Goal: Entertainment & Leisure: Consume media (video, audio)

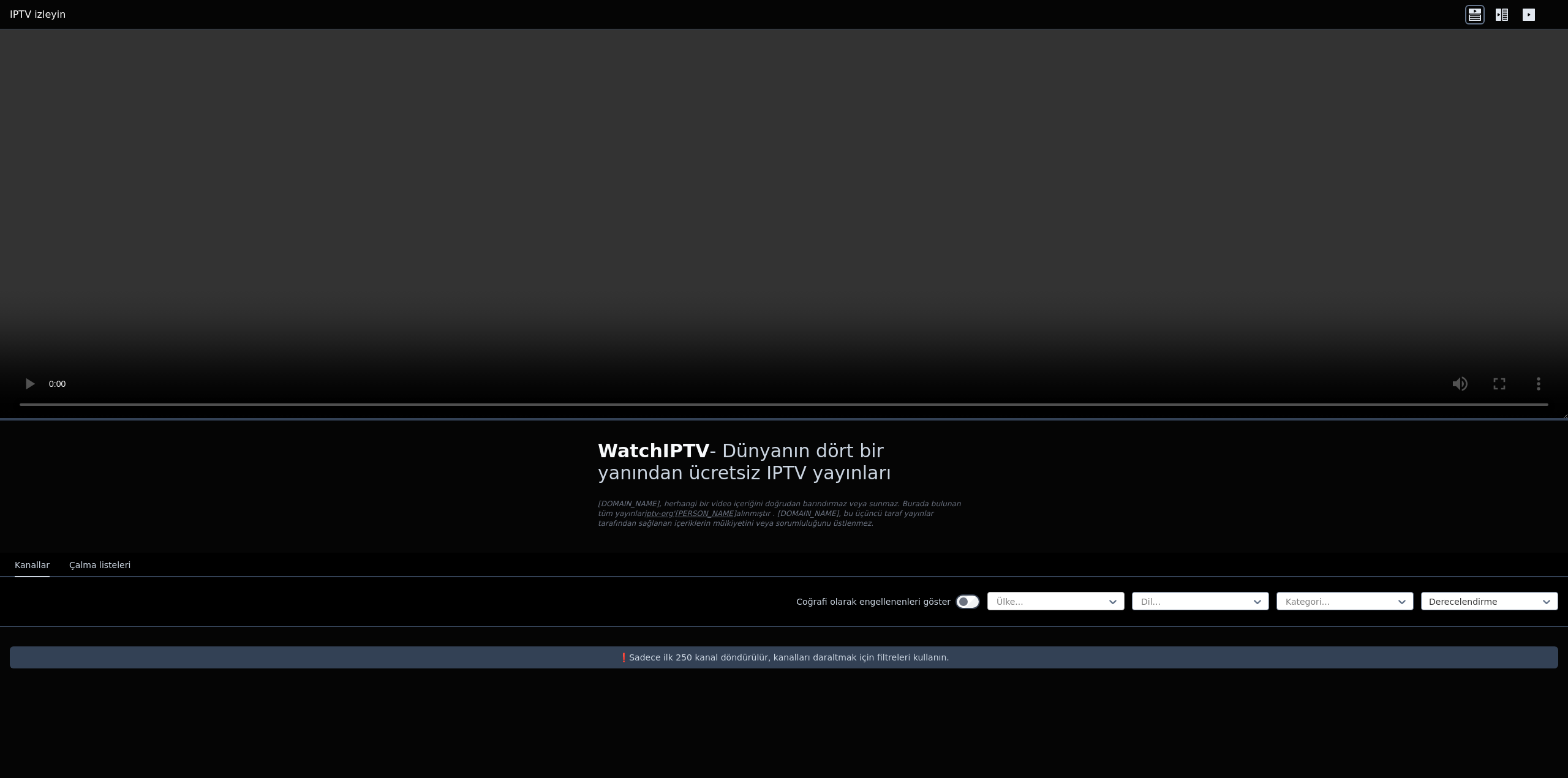
click at [995, 602] on div "Ülke..." at bounding box center [1056, 601] width 137 height 18
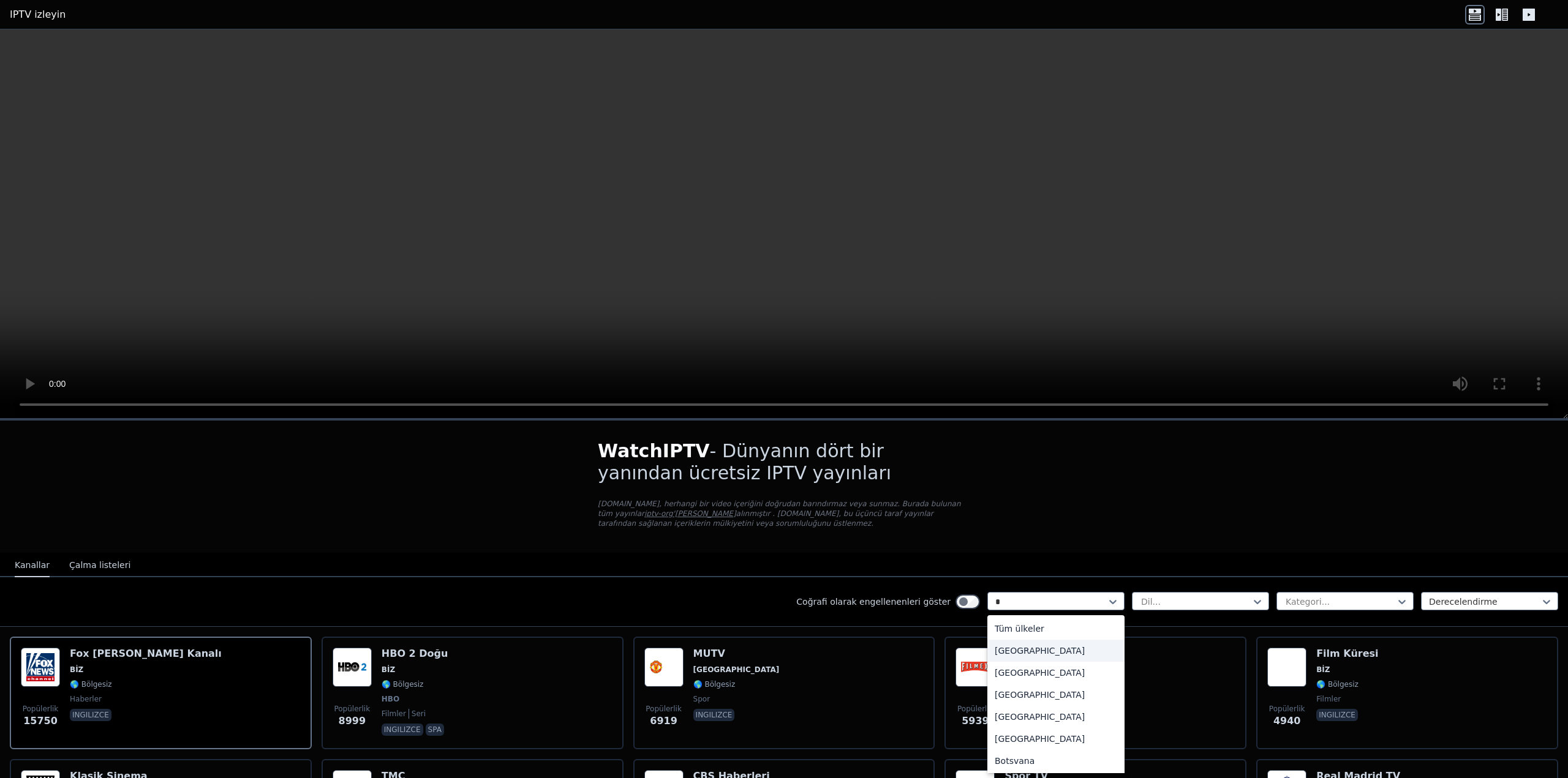
type input "**"
click at [1005, 672] on font "[GEOGRAPHIC_DATA]" at bounding box center [1040, 673] width 90 height 10
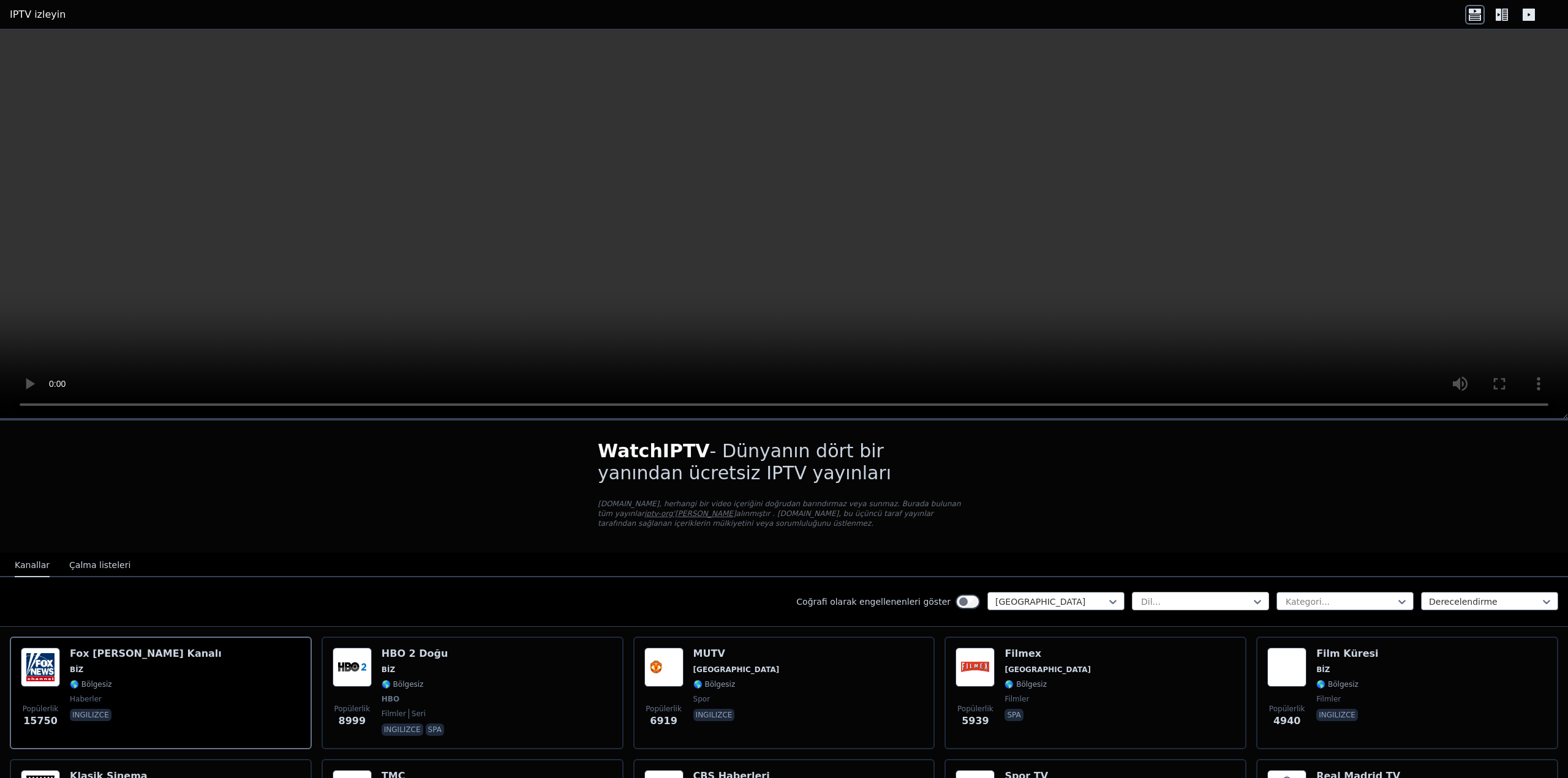
click at [1196, 598] on div at bounding box center [1196, 601] width 111 height 12
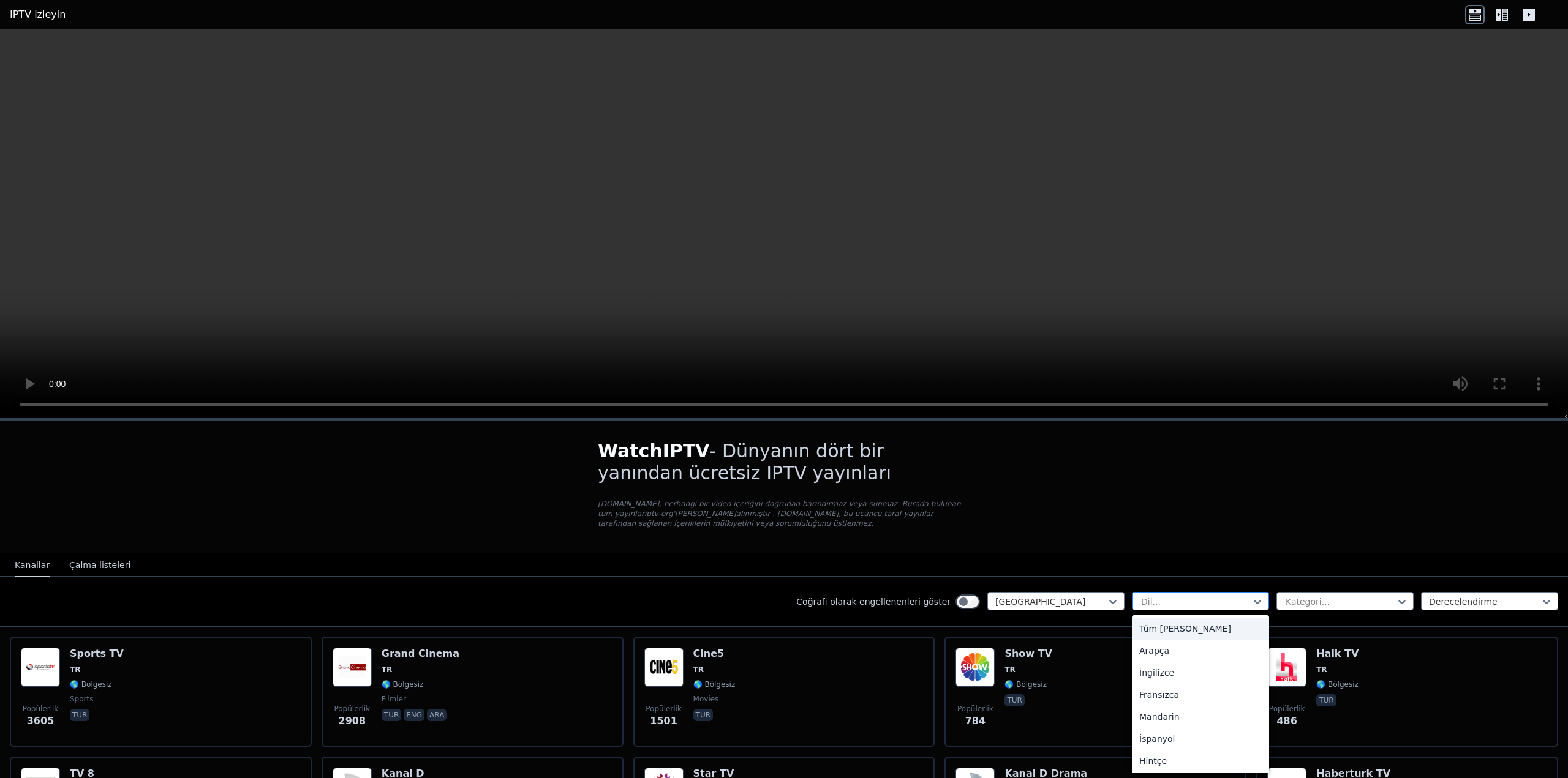
click at [1195, 602] on div at bounding box center [1196, 601] width 111 height 12
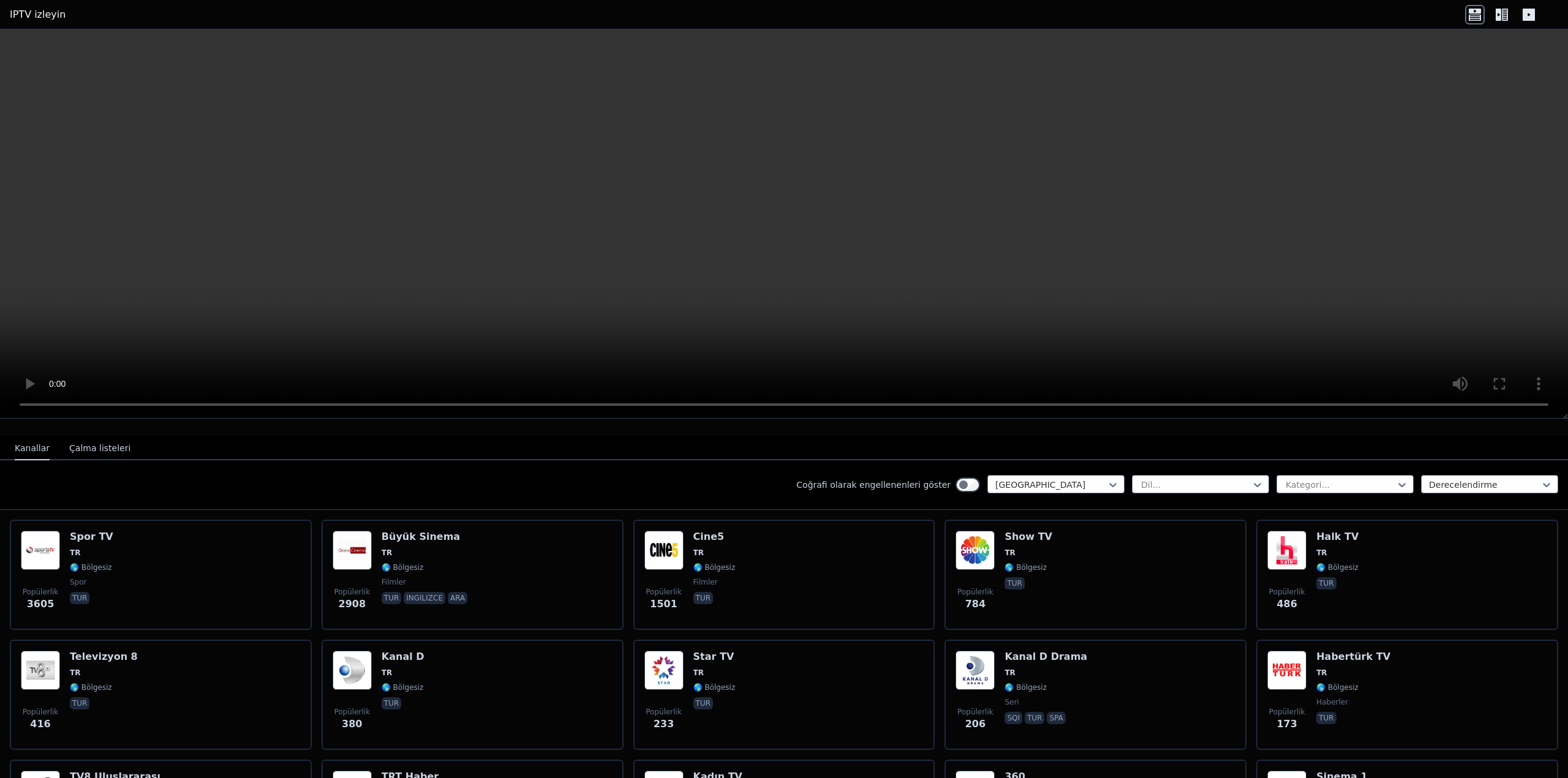
scroll to position [122, 0]
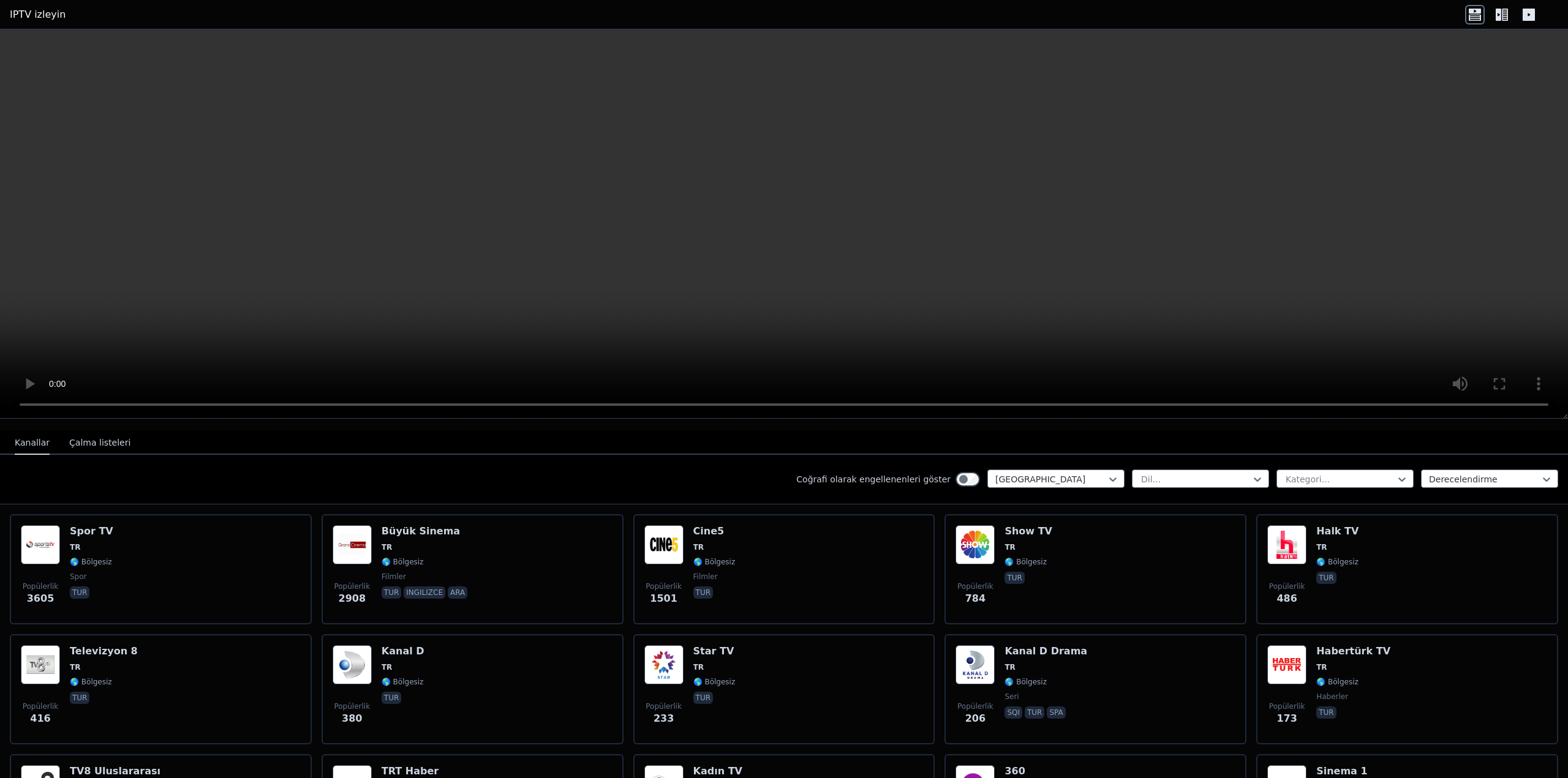
click at [97, 440] on font "Çalma listeleri" at bounding box center [99, 442] width 61 height 10
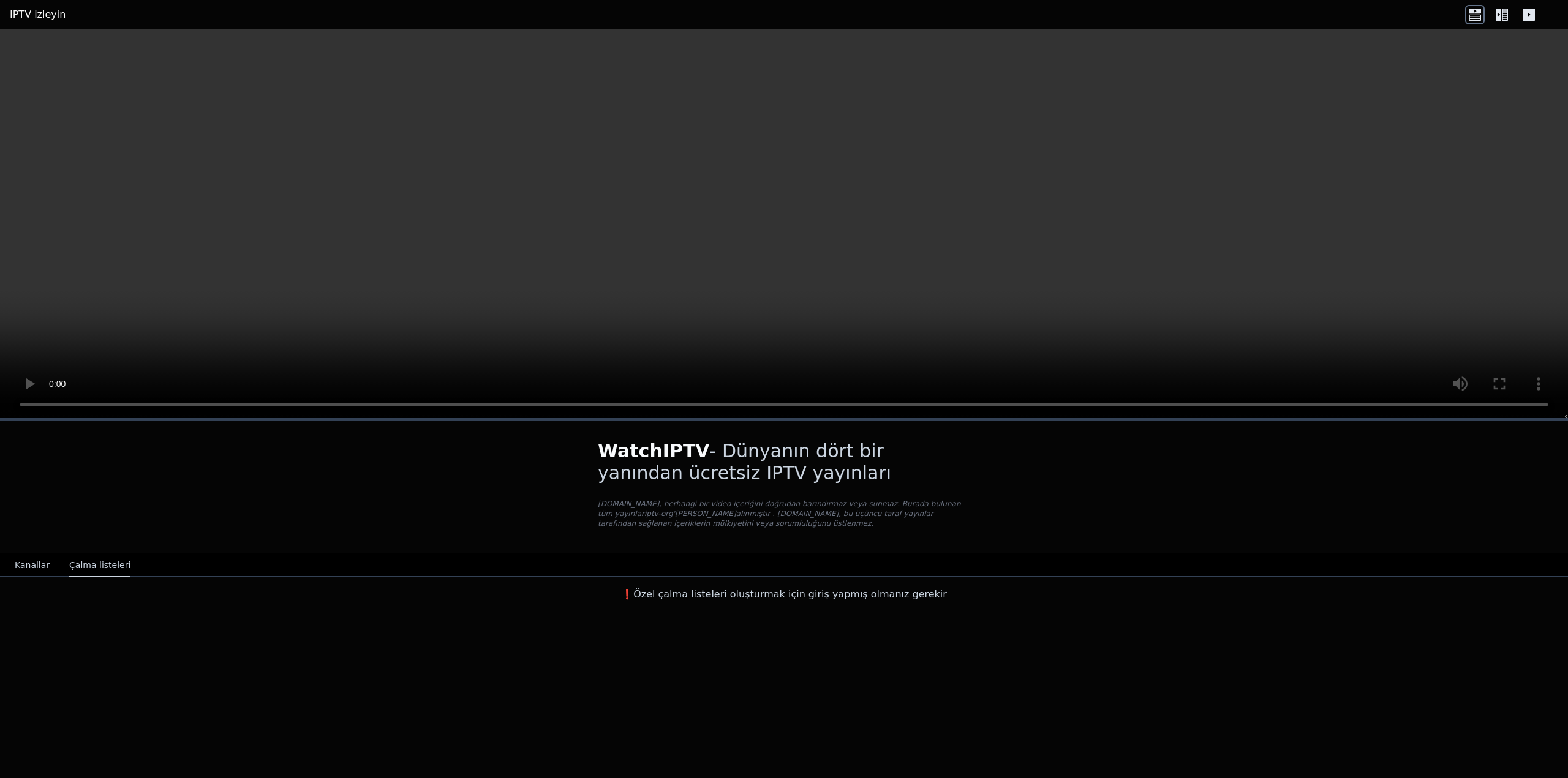
click at [10, 563] on div "Kanallar Çalma listeleri" at bounding box center [72, 565] width 135 height 23
click at [15, 562] on div "Kanallar Çalma listeleri" at bounding box center [72, 565] width 135 height 23
click at [19, 562] on font "Kanallar" at bounding box center [32, 564] width 35 height 10
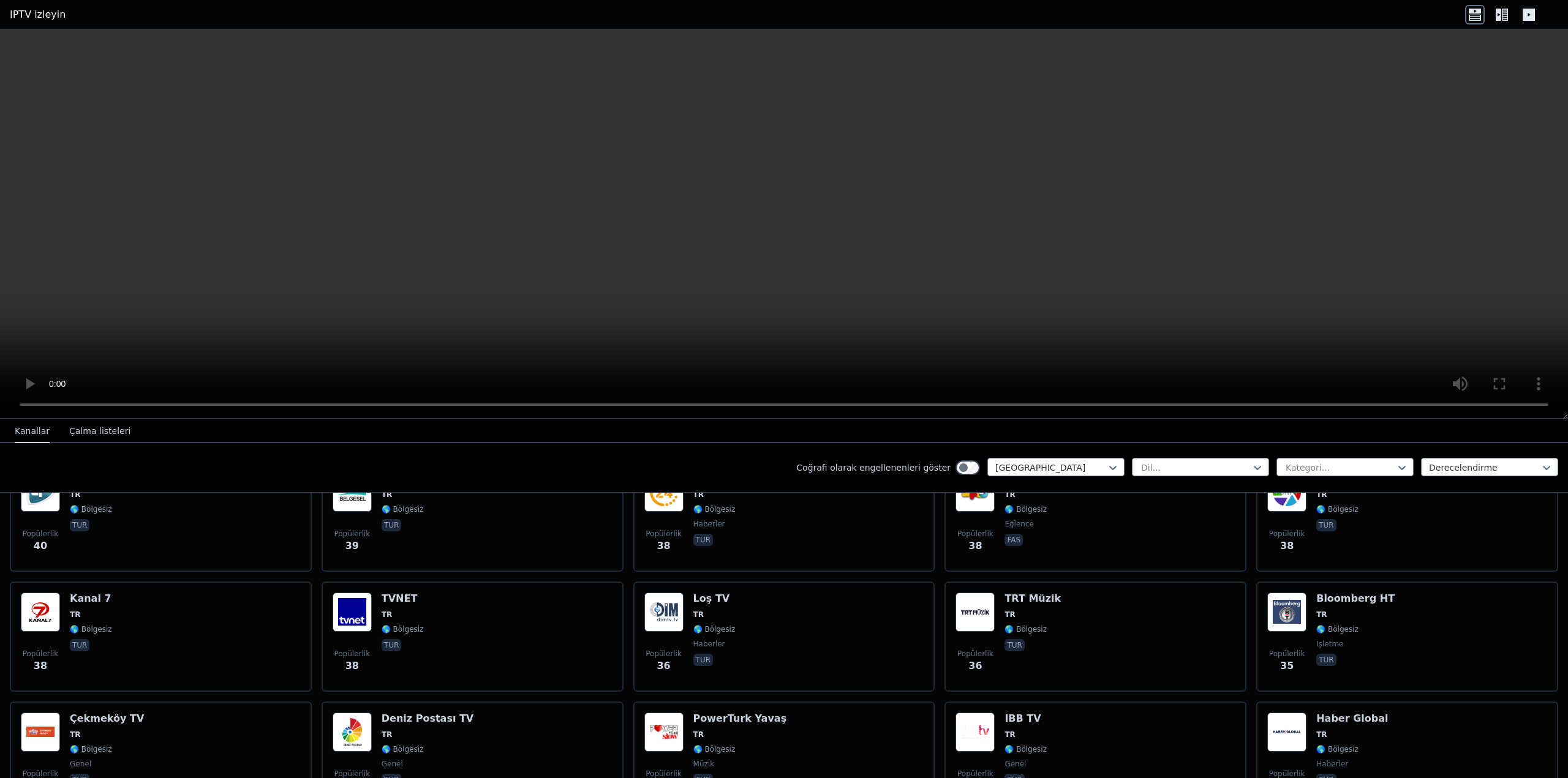
scroll to position [296, 0]
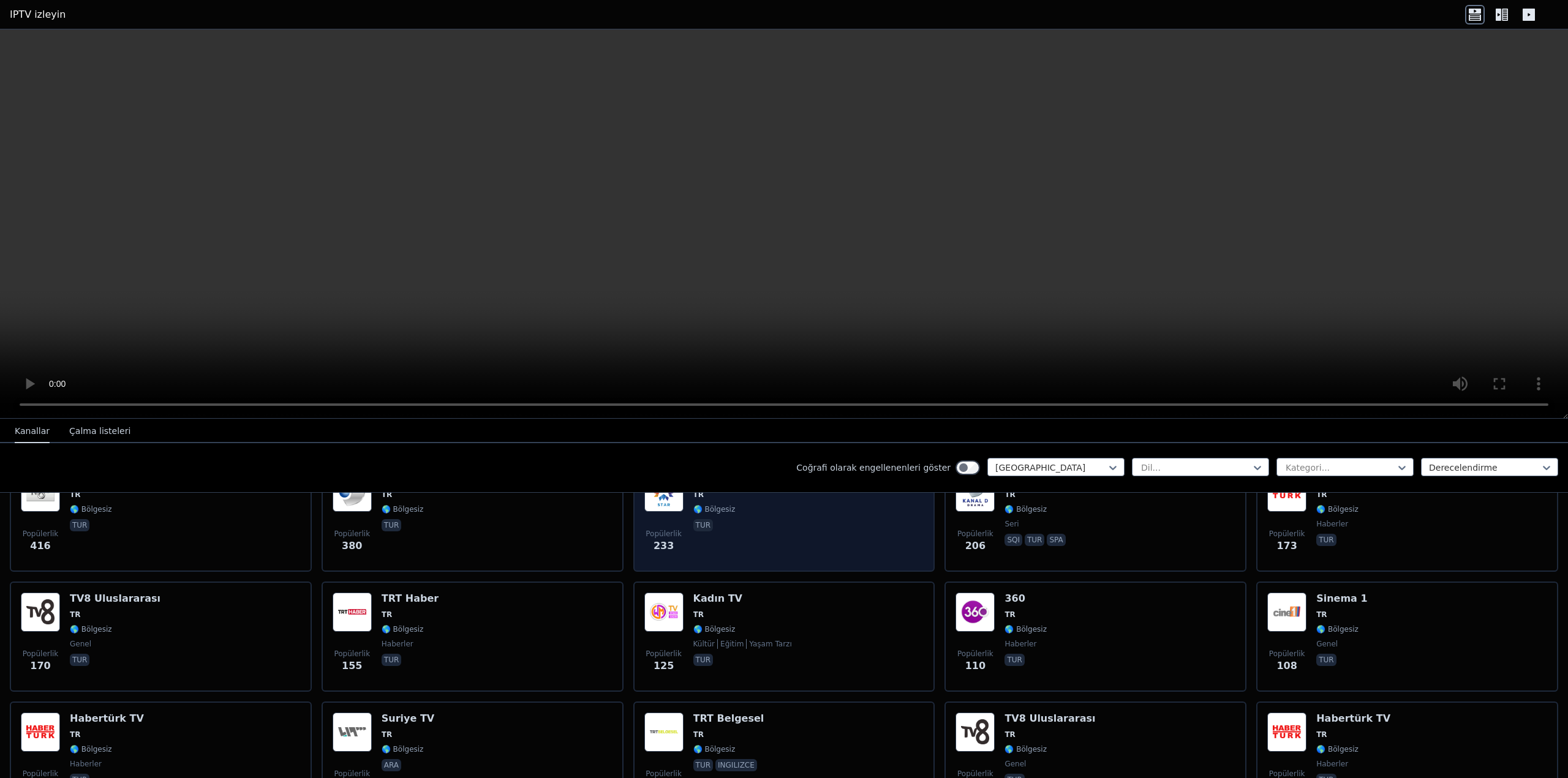
click at [748, 545] on div "Popülerlik 233 Star TV TR 🌎 Bölgesiz tur" at bounding box center [785, 517] width 280 height 88
